Goal: Information Seeking & Learning: Check status

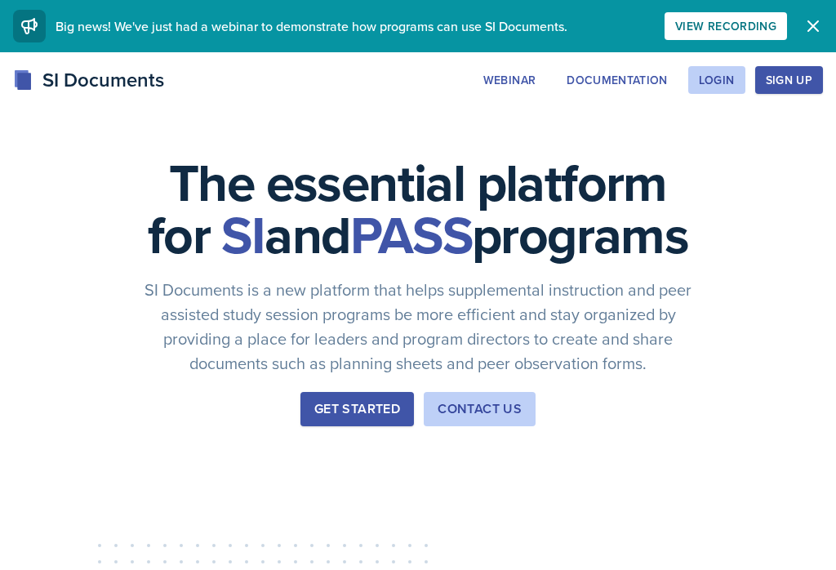
click at [706, 86] on div "Login" at bounding box center [717, 79] width 36 height 13
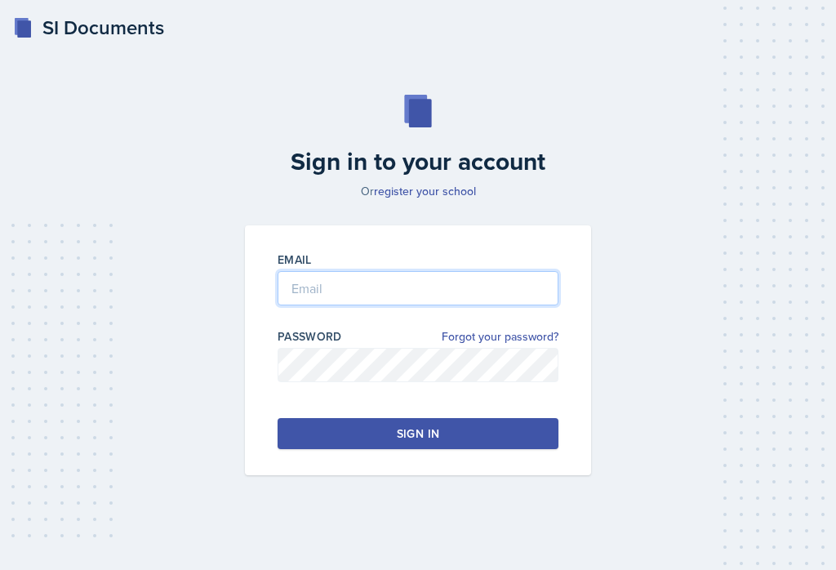
click at [436, 305] on input "email" at bounding box center [418, 288] width 281 height 34
type input "[EMAIL_ADDRESS][DOMAIN_NAME]"
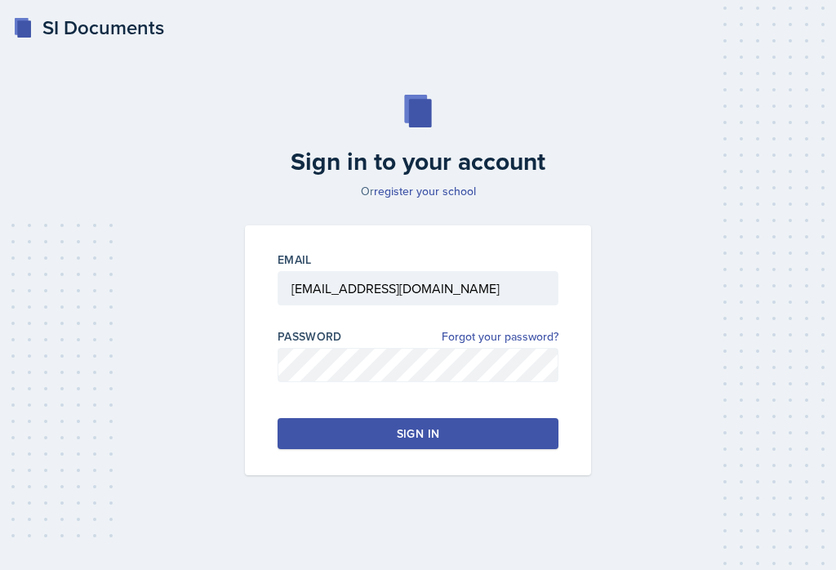
click at [458, 449] on button "Sign in" at bounding box center [418, 433] width 281 height 31
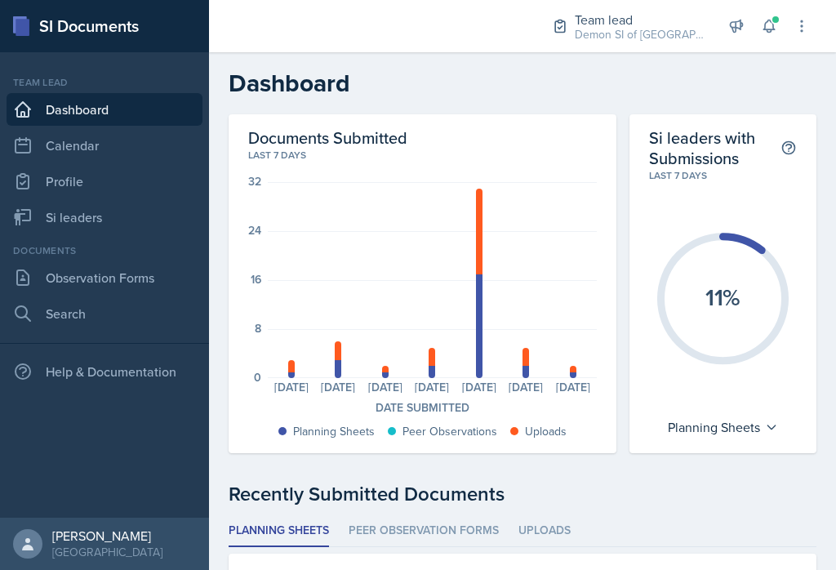
click at [783, 26] on button at bounding box center [768, 25] width 29 height 29
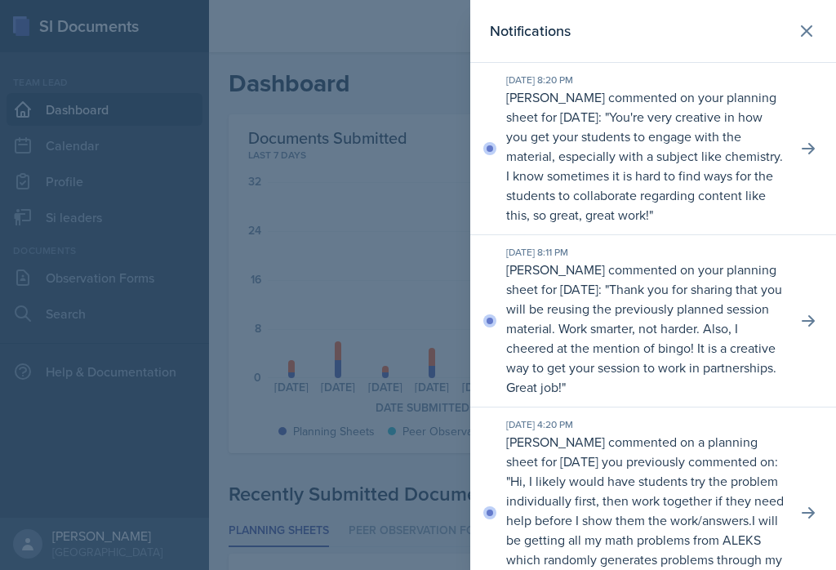
click at [807, 32] on icon at bounding box center [807, 31] width 10 height 10
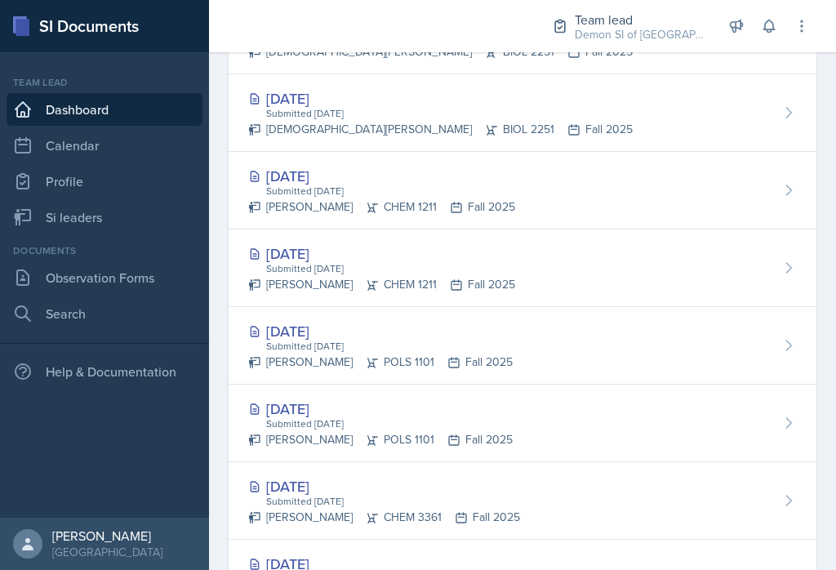
scroll to position [689, 0]
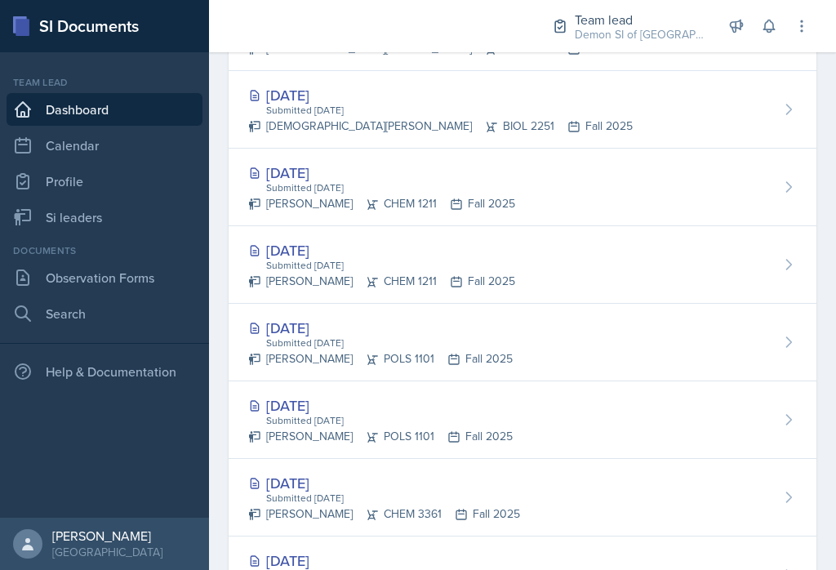
click at [373, 359] on div "[PERSON_NAME] POLS 1101 Fall 2025" at bounding box center [380, 358] width 264 height 17
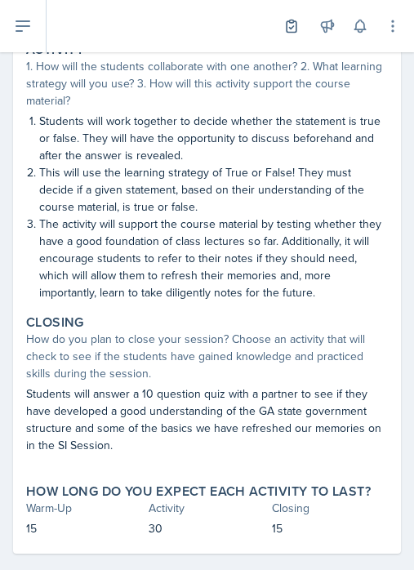
scroll to position [399, 0]
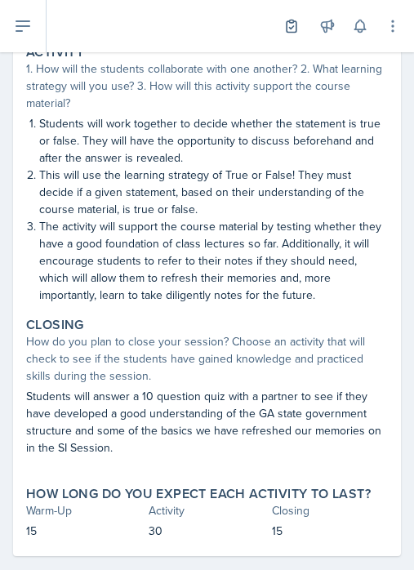
click at [360, 171] on p "This will use the learning strategy of True or False! They must decide if a giv…" at bounding box center [213, 192] width 349 height 51
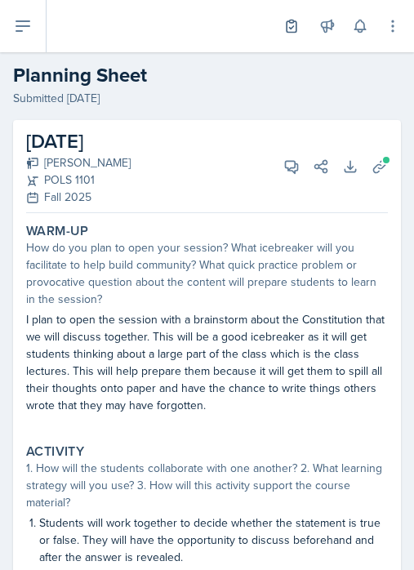
scroll to position [0, 0]
click at [389, 164] on span at bounding box center [386, 160] width 10 height 10
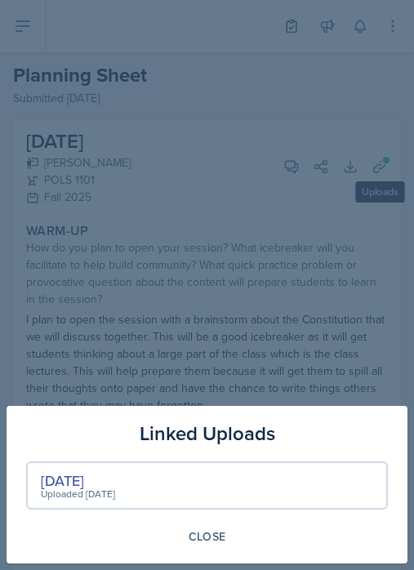
click at [114, 485] on div "[DATE]" at bounding box center [78, 480] width 74 height 22
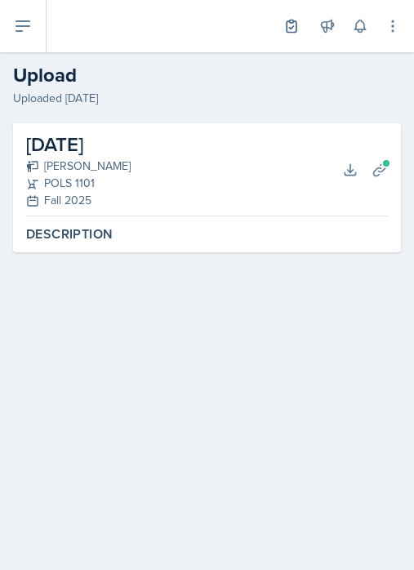
click at [349, 179] on button "Download" at bounding box center [350, 169] width 29 height 29
click at [33, 24] on button at bounding box center [23, 26] width 47 height 52
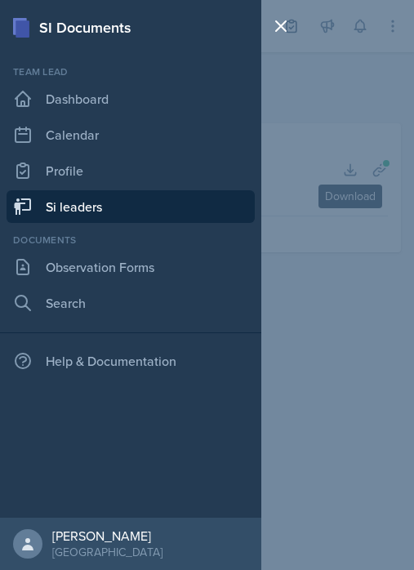
click at [135, 209] on link "Si leaders" at bounding box center [131, 206] width 248 height 33
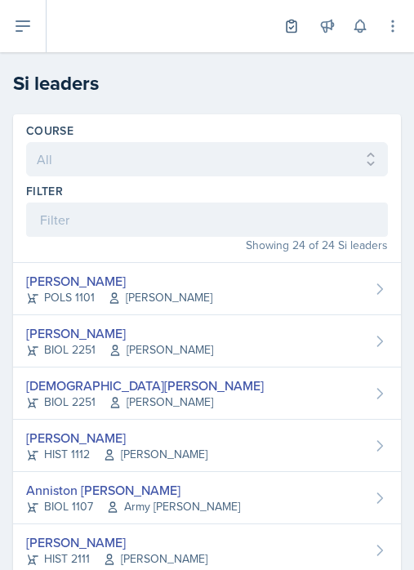
click at [188, 287] on div "Malk Almimar POLS 1101 [PERSON_NAME]" at bounding box center [207, 289] width 388 height 52
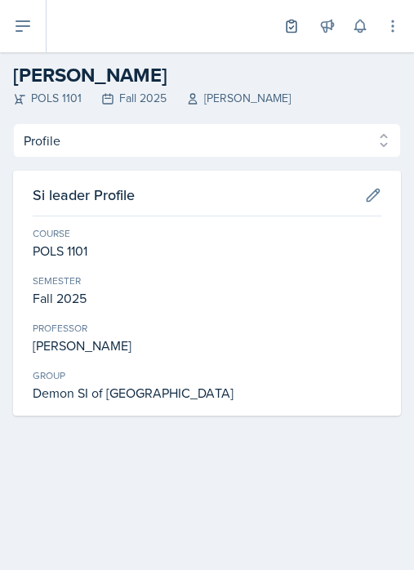
click at [114, 145] on select "Profile Planning Sheets Observation Forms Uploads" at bounding box center [207, 140] width 388 height 34
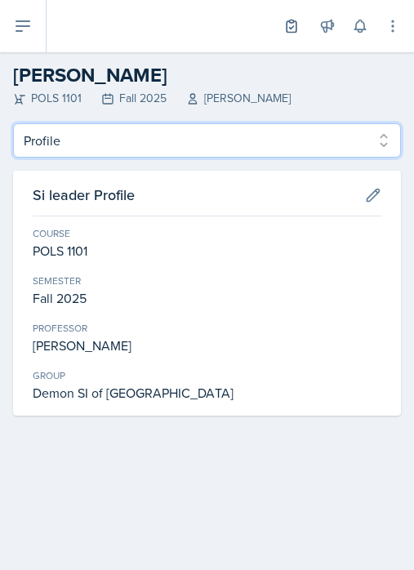
select select "Planning Sheets"
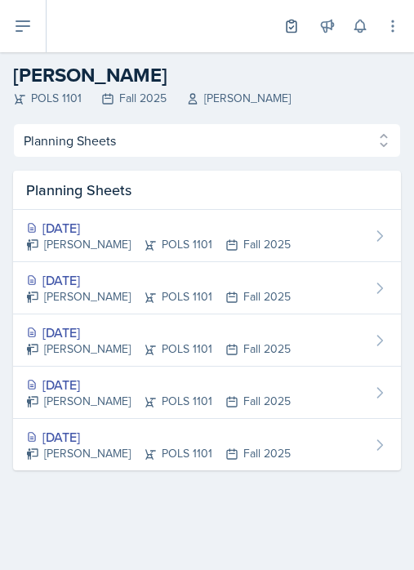
click at [104, 274] on div "[DATE]" at bounding box center [158, 280] width 264 height 20
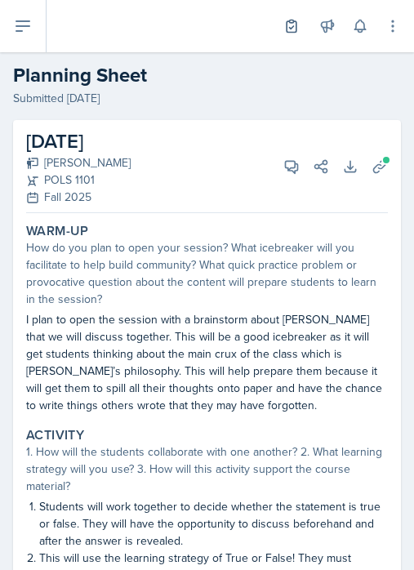
click at [381, 165] on icon at bounding box center [379, 166] width 12 height 12
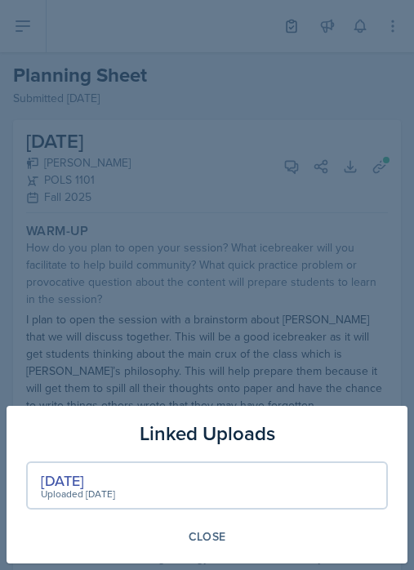
click at [193, 485] on div "[DATE] Uploaded [DATE]" at bounding box center [207, 485] width 362 height 48
click at [85, 481] on div "[DATE]" at bounding box center [78, 480] width 74 height 22
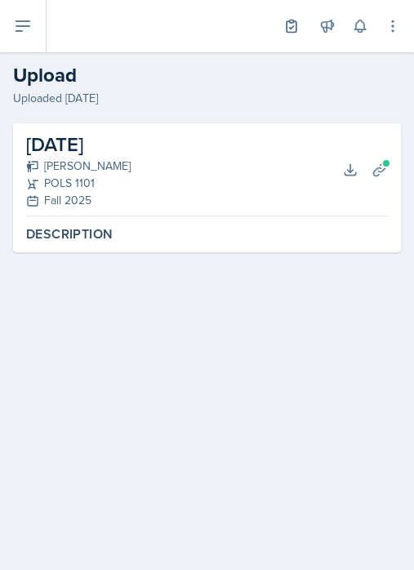
click at [353, 171] on icon at bounding box center [350, 170] width 16 height 16
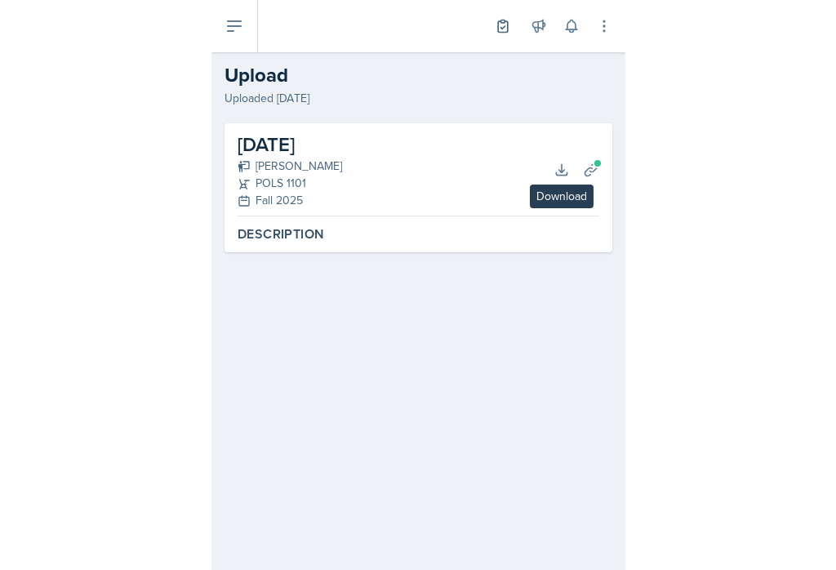
scroll to position [25, 0]
